Goal: Book appointment/travel/reservation

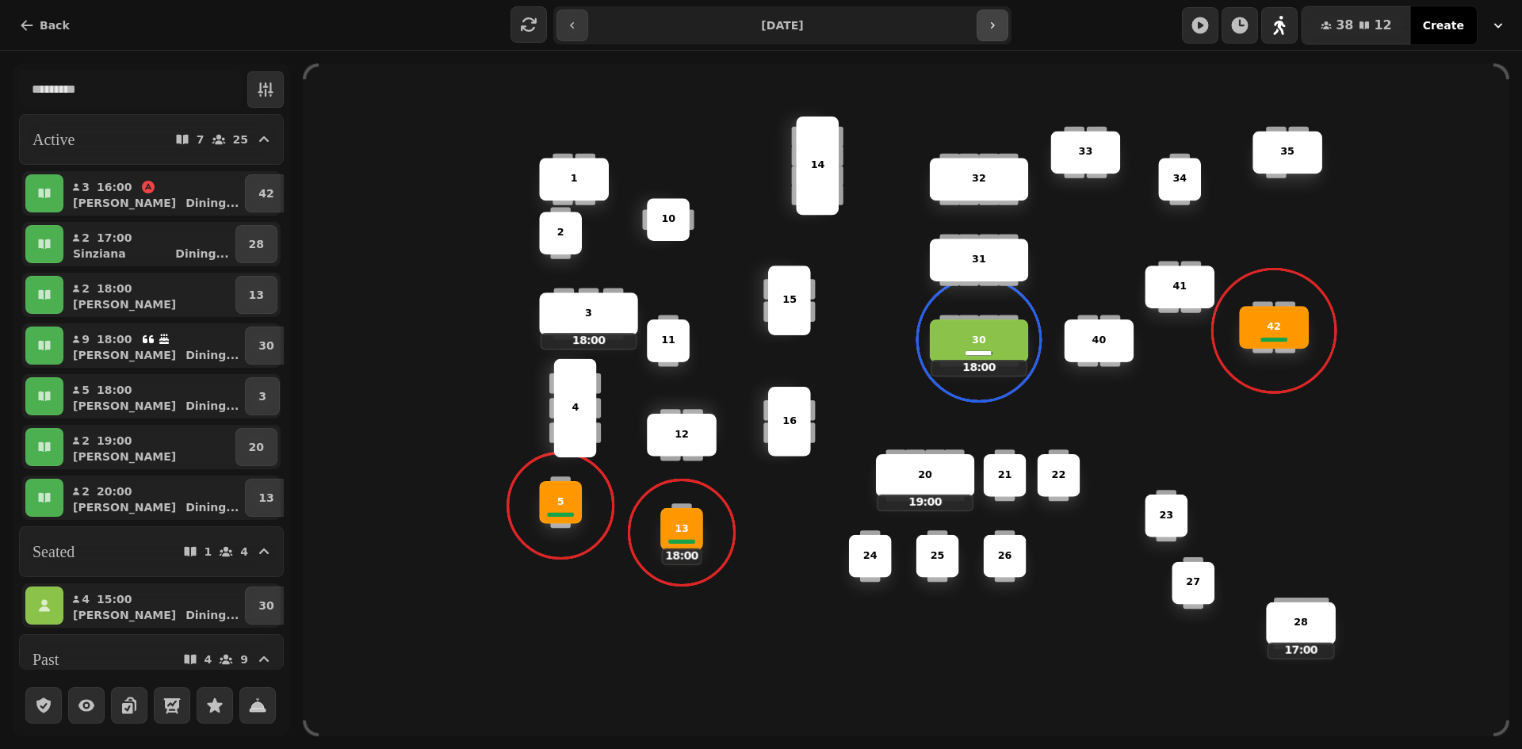
click at [1000, 34] on button "button" at bounding box center [993, 26] width 32 height 32
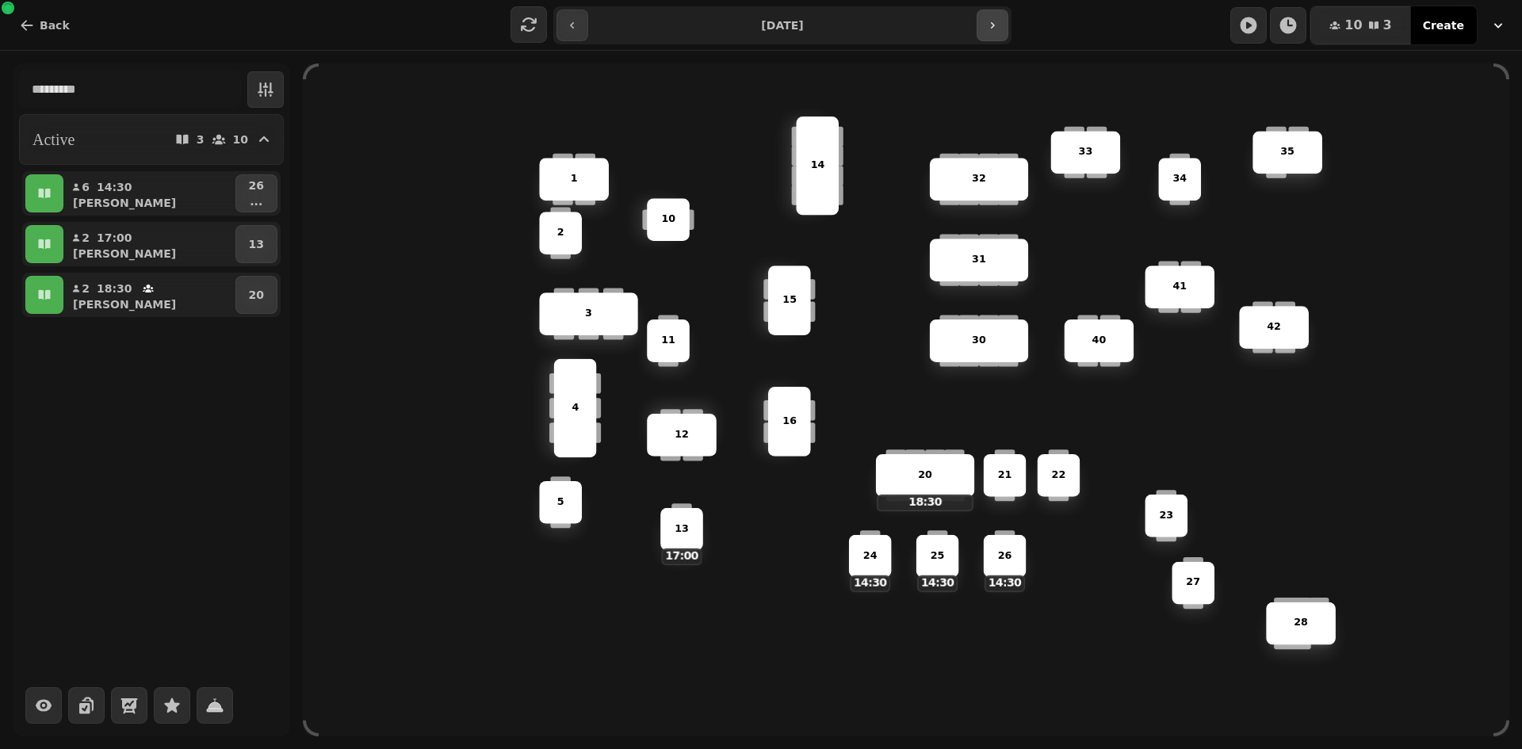
click at [1000, 34] on button "button" at bounding box center [993, 26] width 32 height 32
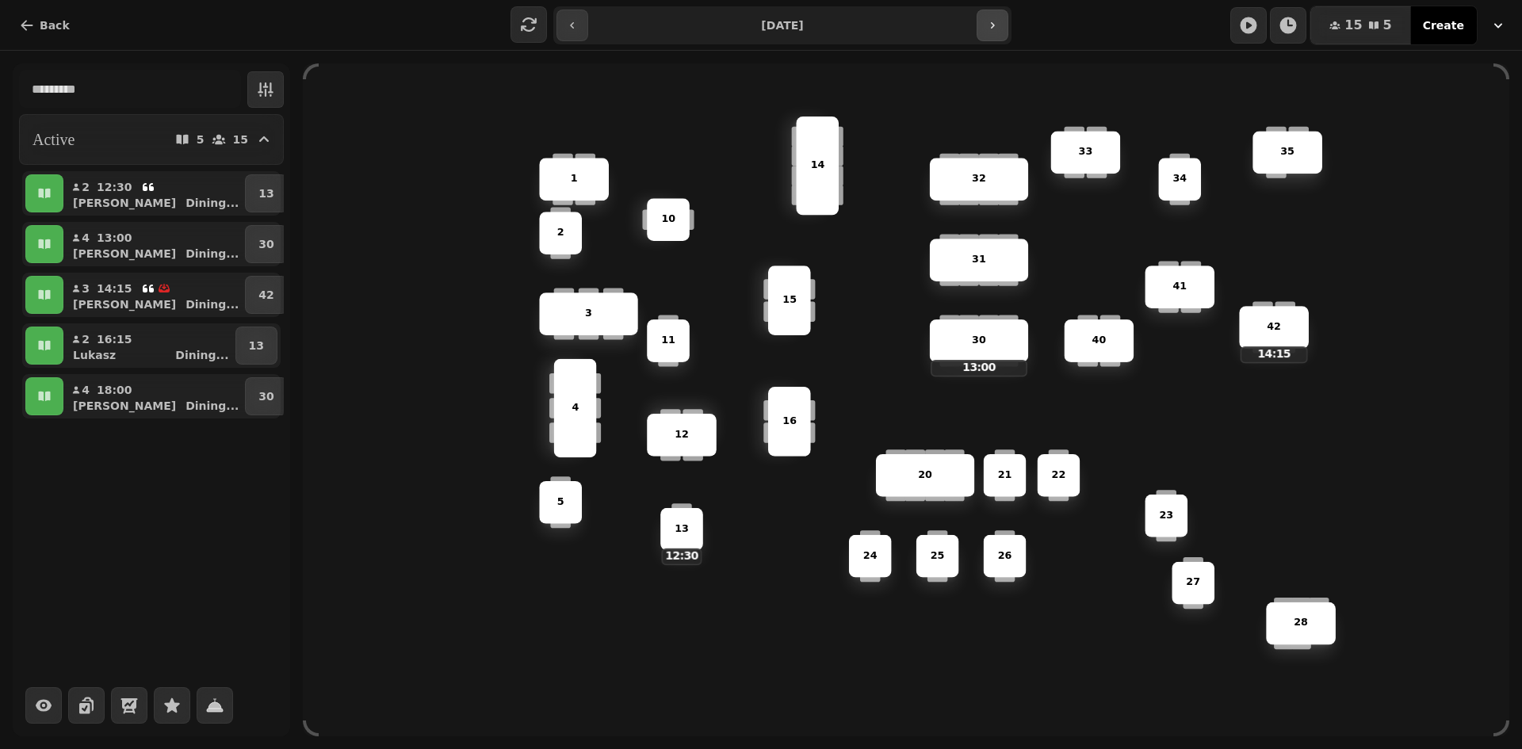
click at [1000, 34] on button "button" at bounding box center [993, 26] width 32 height 32
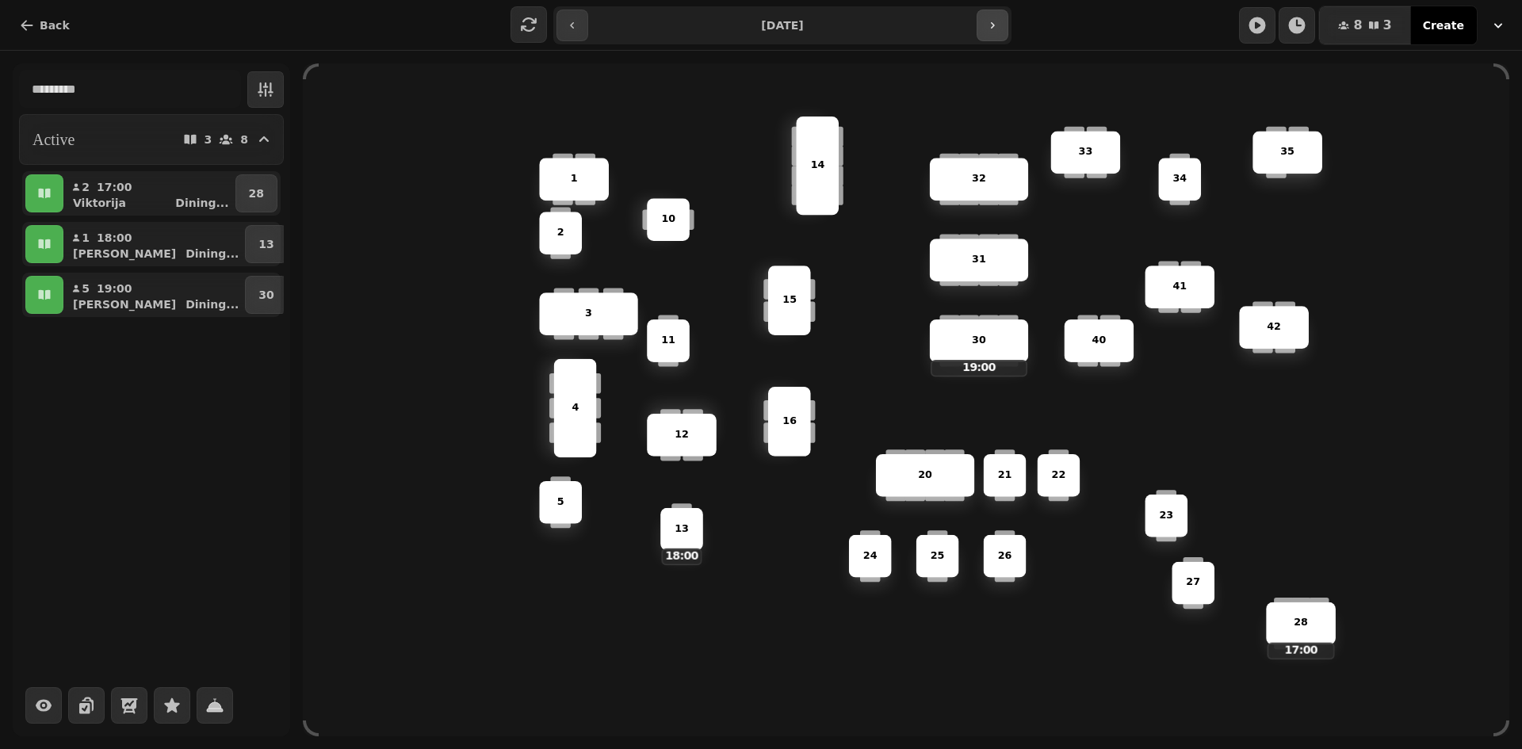
click at [1000, 34] on button "button" at bounding box center [993, 26] width 32 height 32
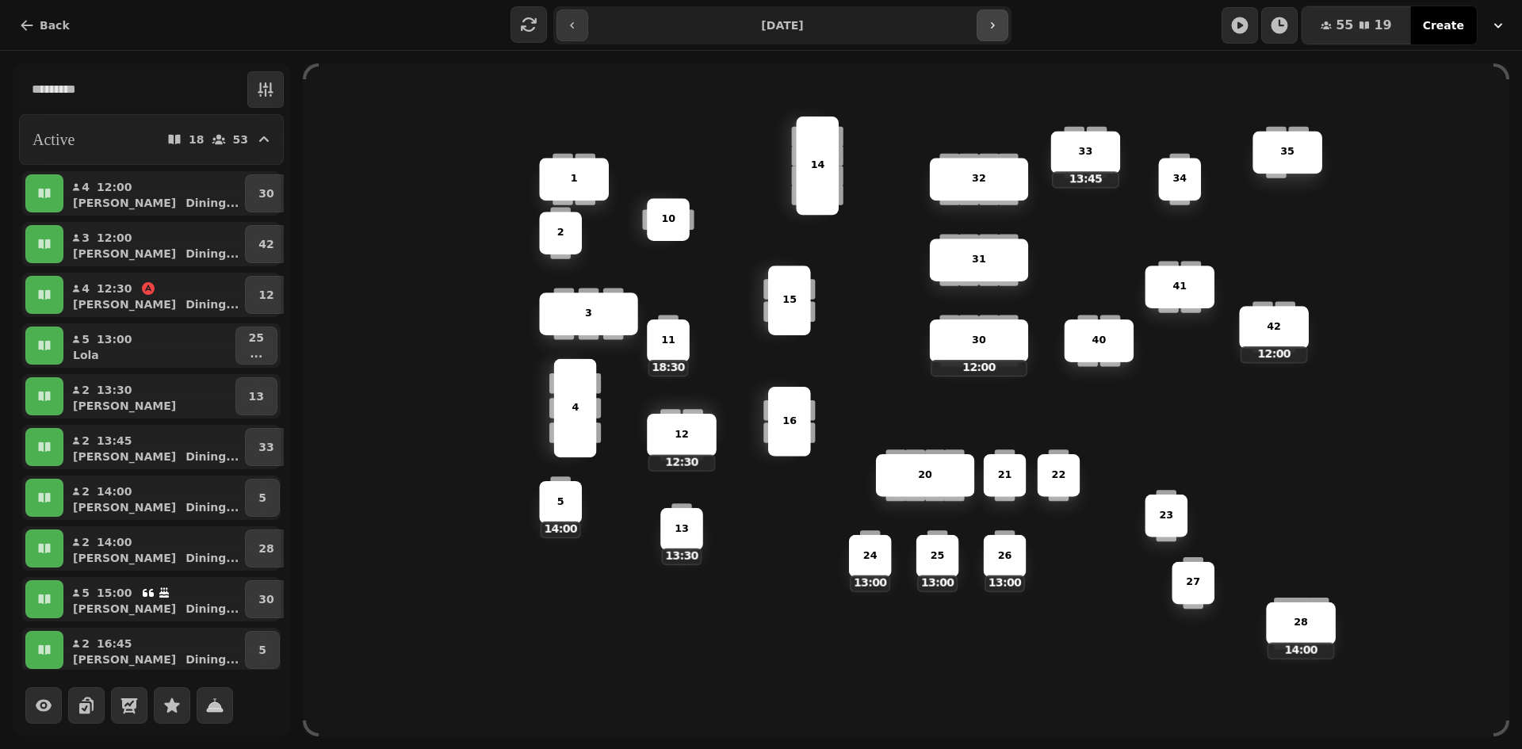
click at [999, 25] on button "button" at bounding box center [993, 26] width 32 height 32
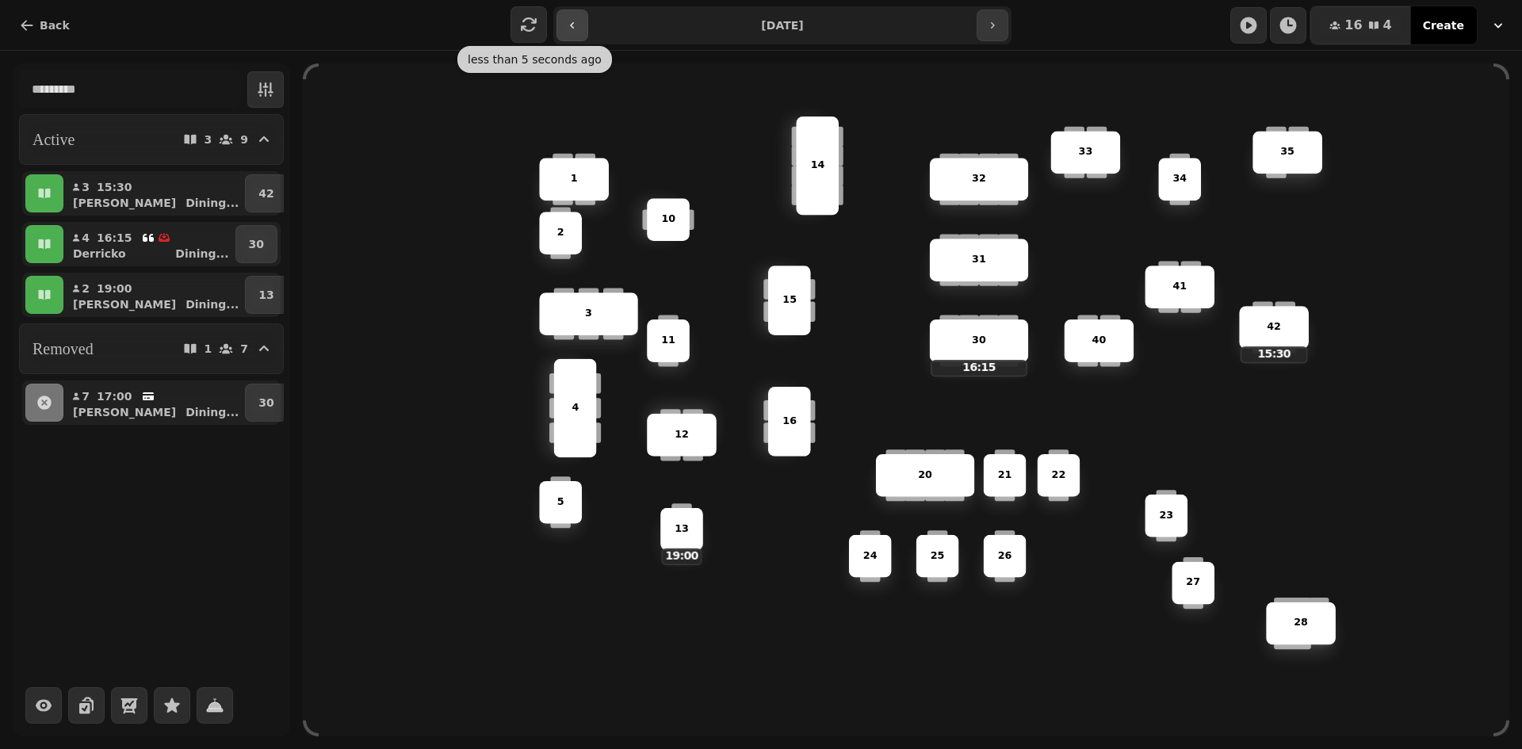
click at [577, 37] on button "button" at bounding box center [572, 26] width 32 height 32
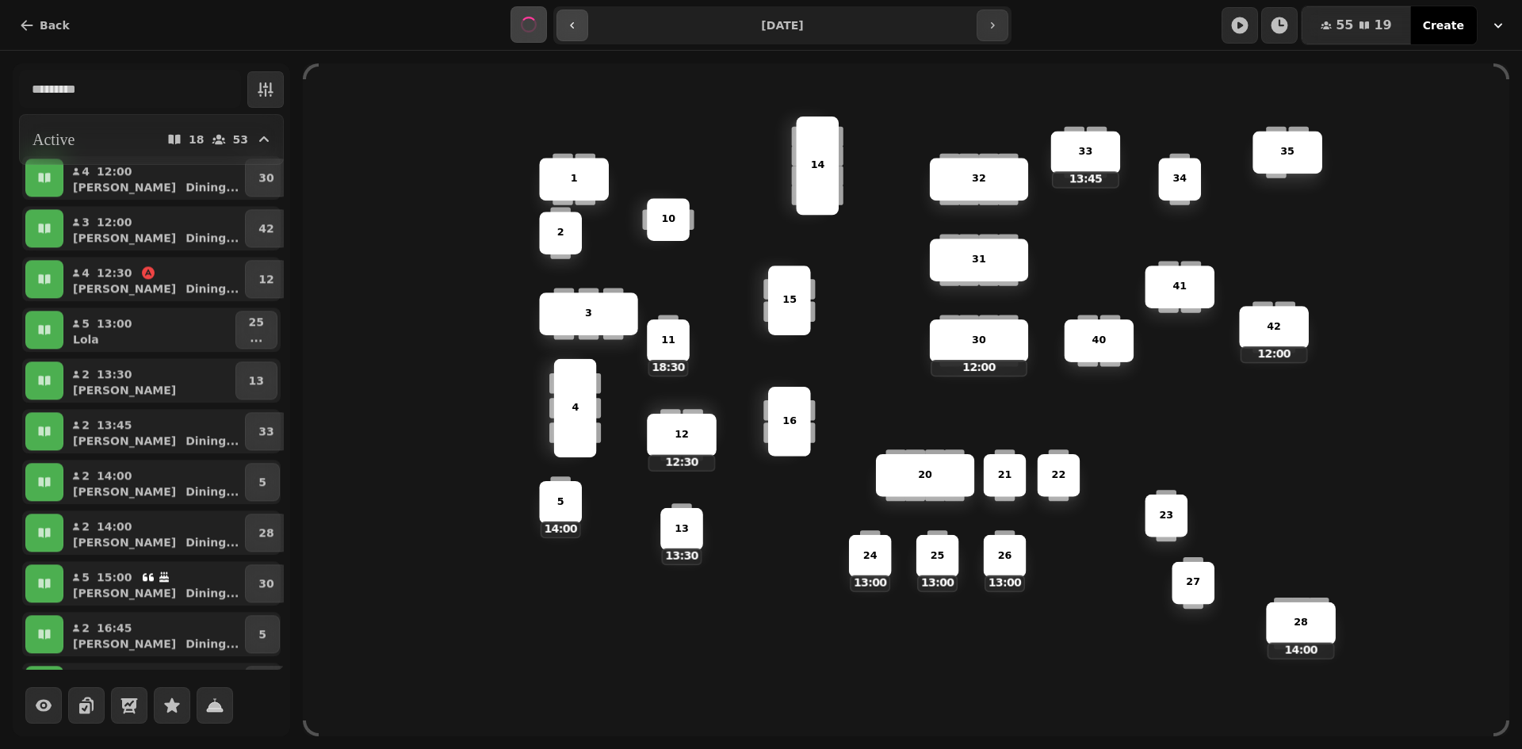
click at [577, 37] on button "button" at bounding box center [572, 26] width 32 height 32
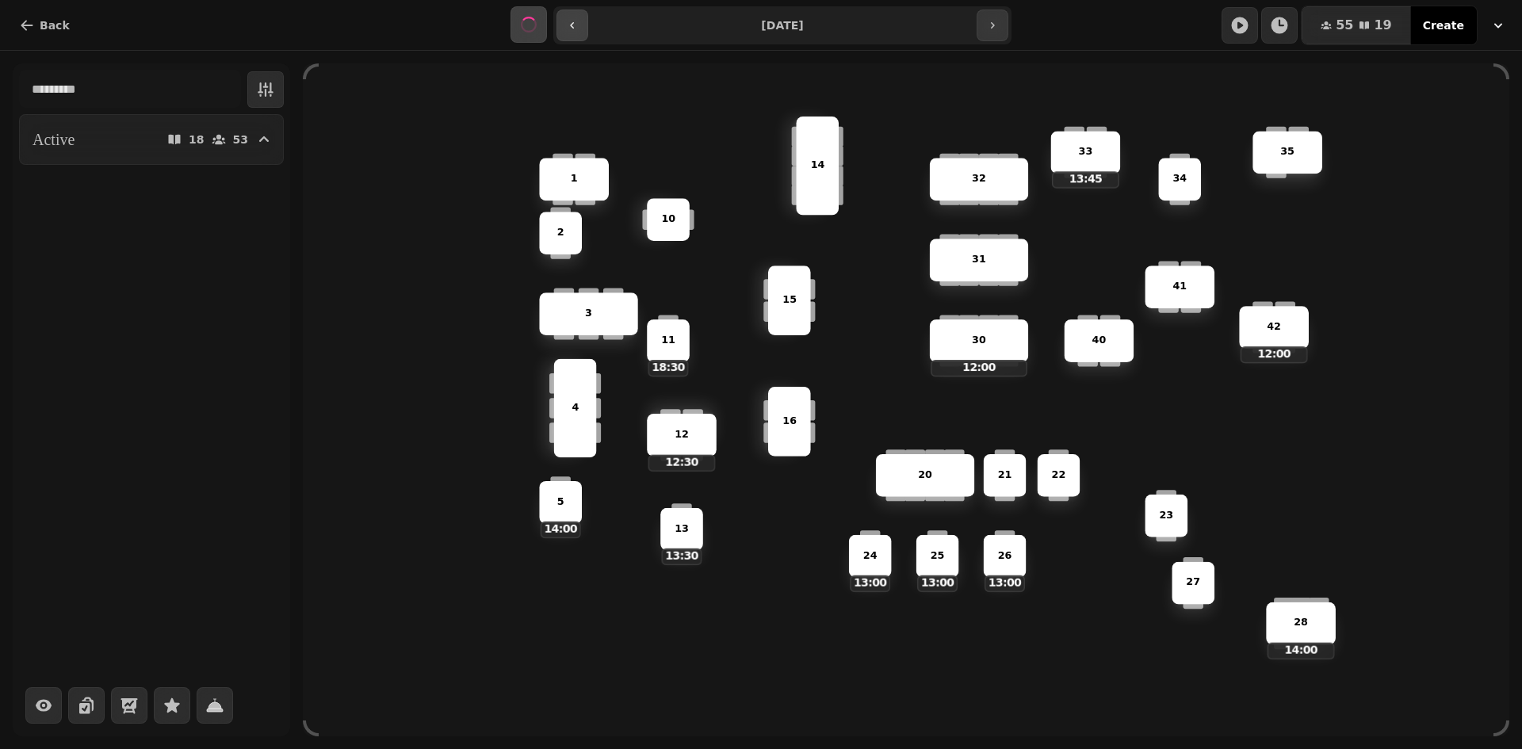
click at [577, 37] on button "button" at bounding box center [572, 26] width 32 height 32
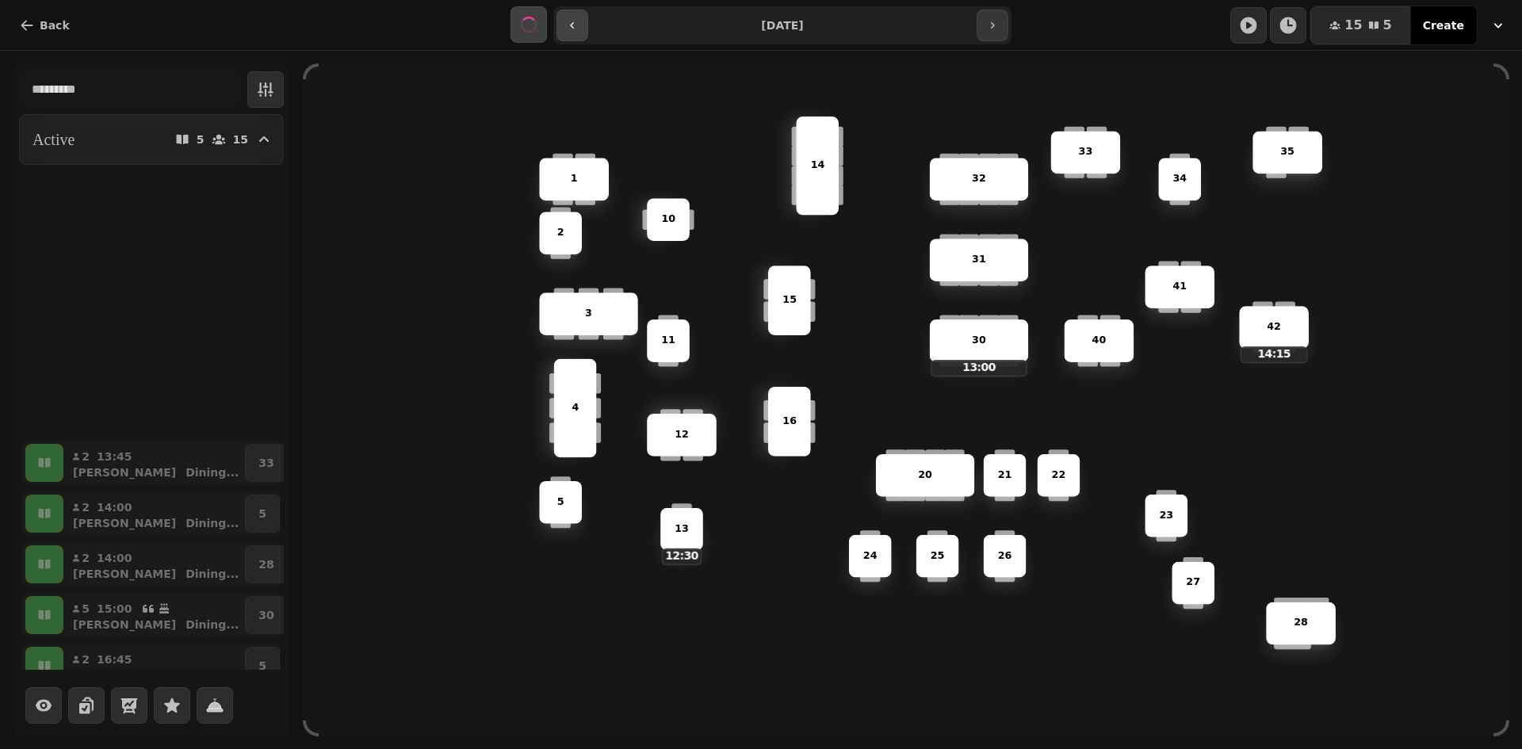
click at [577, 37] on button "button" at bounding box center [572, 26] width 32 height 32
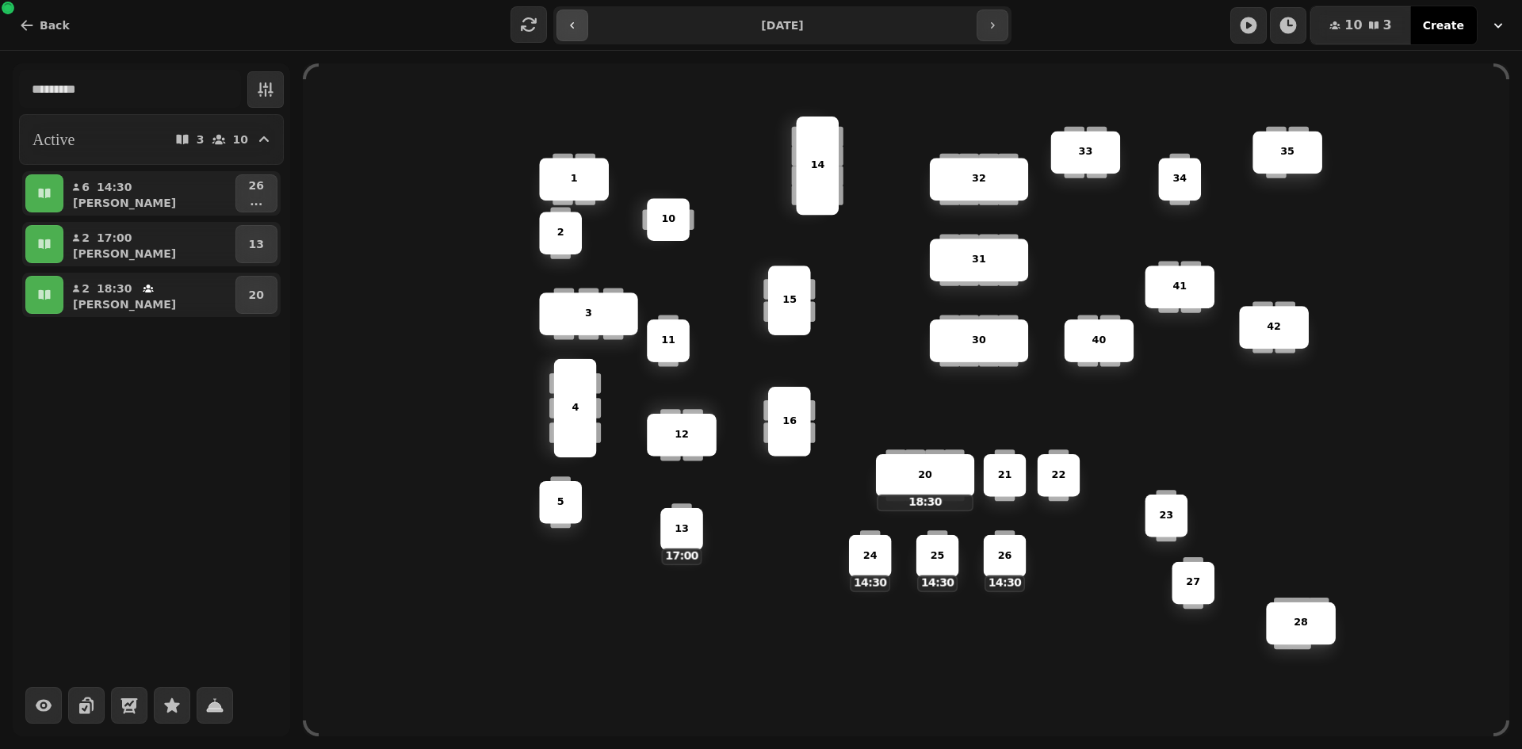
click at [577, 37] on button "button" at bounding box center [572, 26] width 32 height 32
type input "**********"
